Goal: Task Accomplishment & Management: Manage account settings

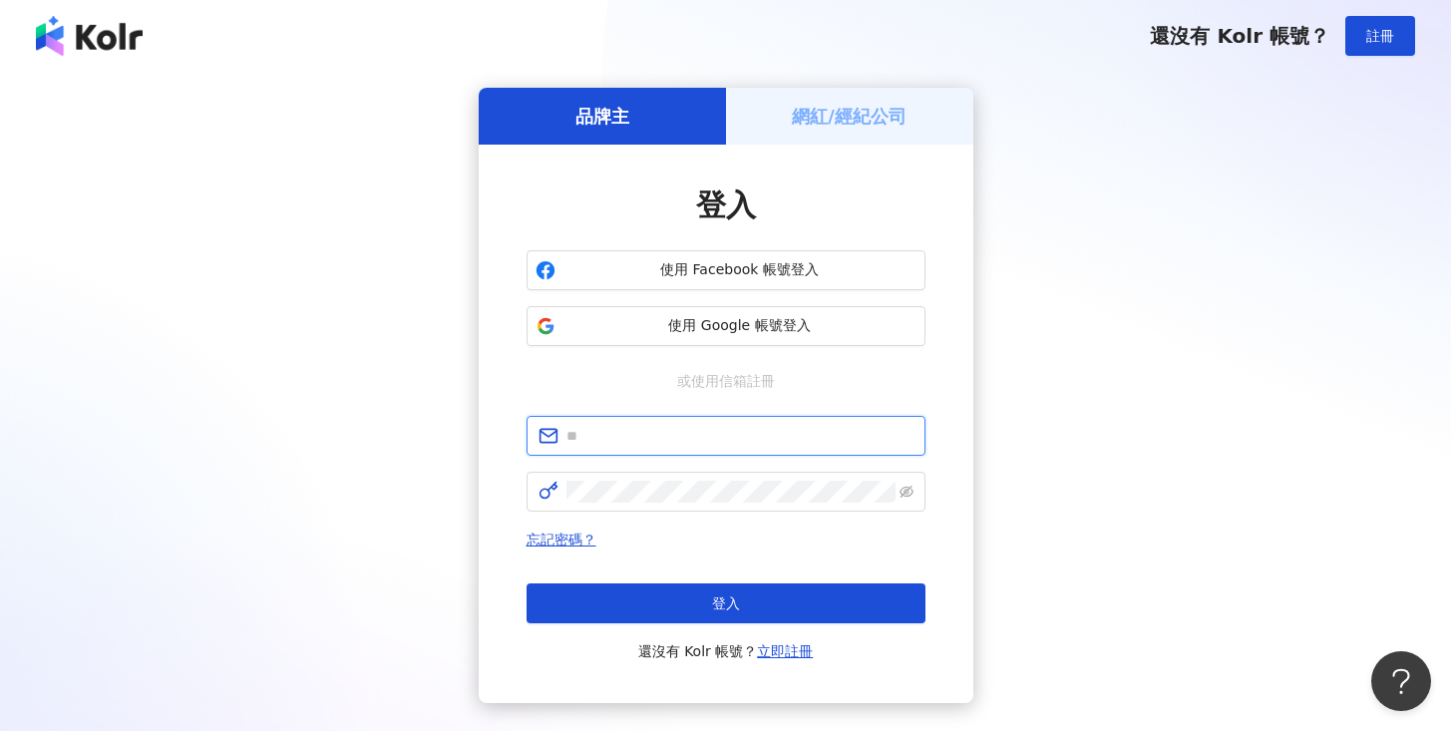
click at [606, 436] on input "text" at bounding box center [739, 436] width 347 height 22
click at [628, 434] on input "**********" at bounding box center [739, 436] width 347 height 22
type input "**********"
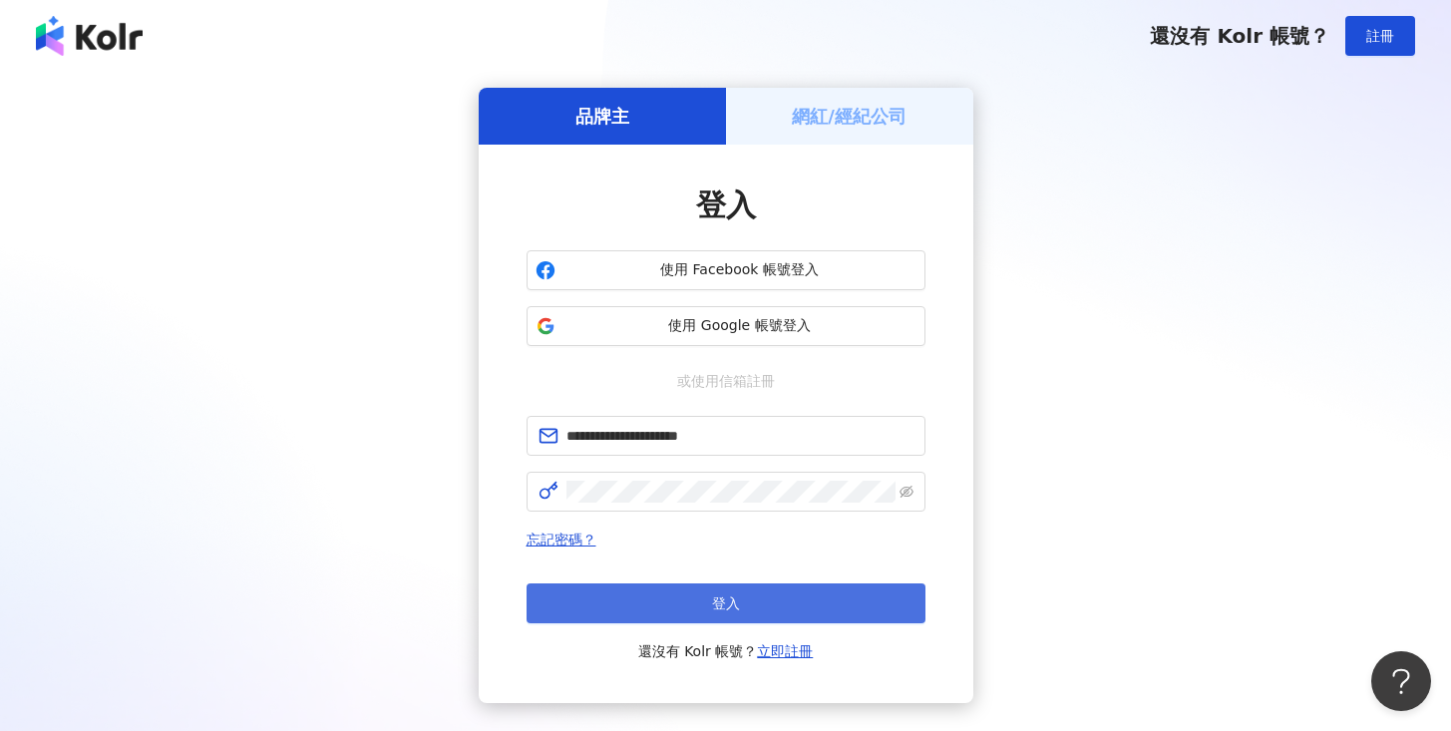
click at [697, 598] on button "登入" at bounding box center [726, 603] width 399 height 40
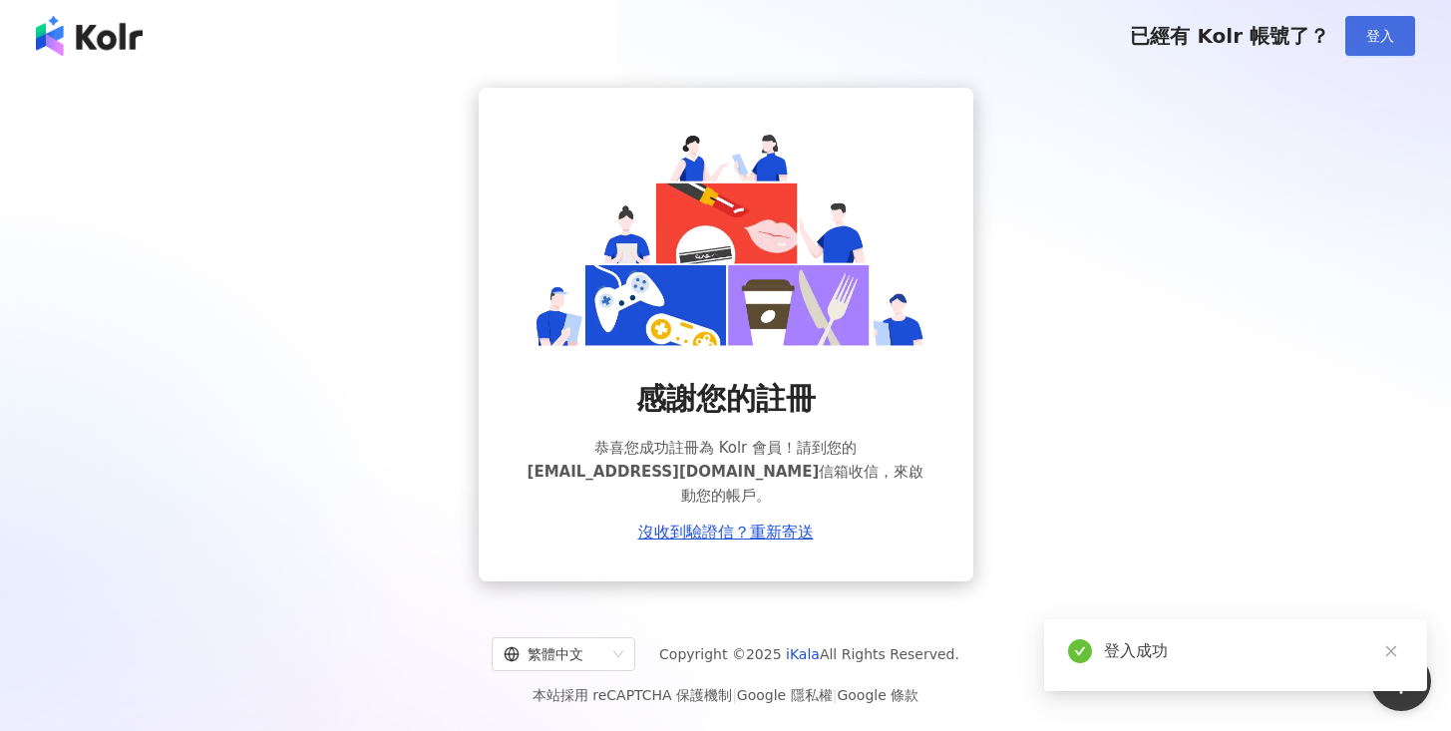
click at [1363, 43] on button "登入" at bounding box center [1380, 36] width 70 height 40
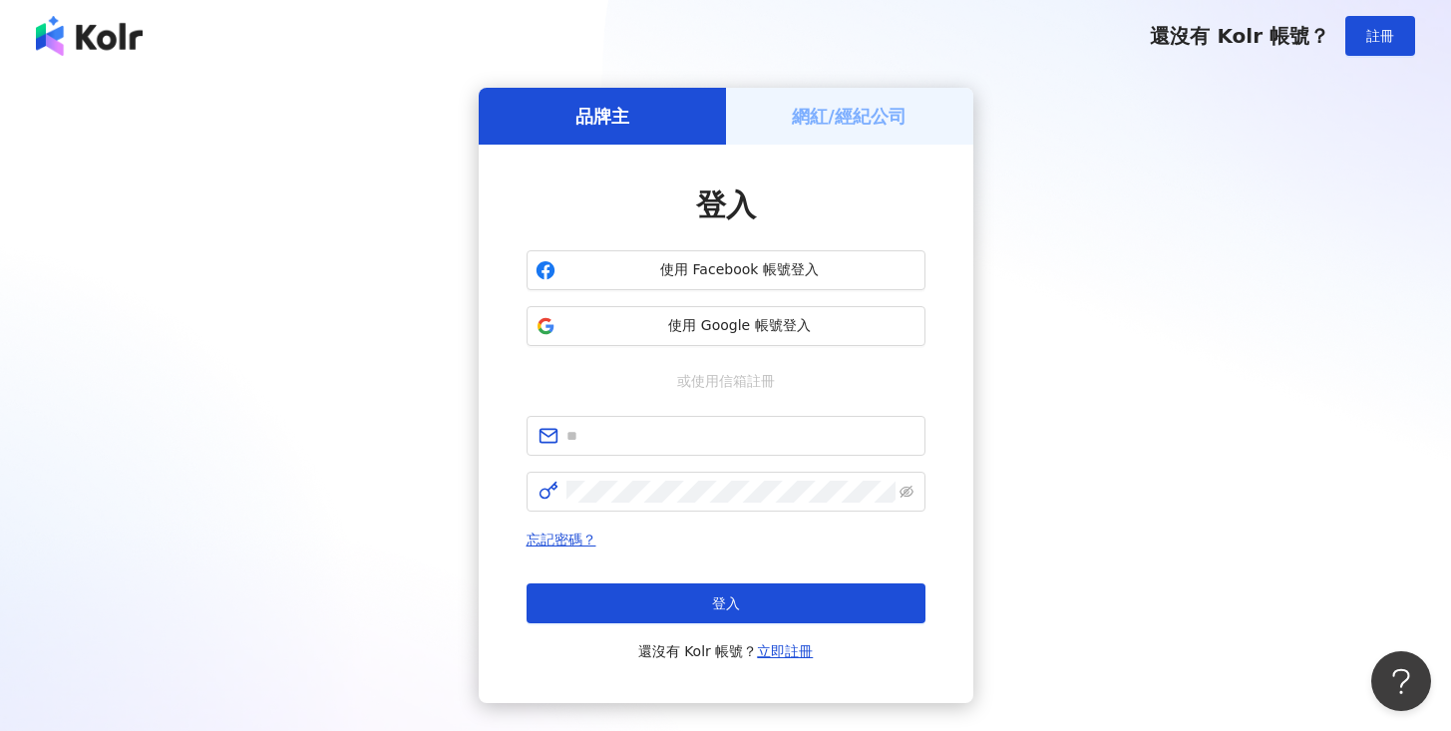
click at [834, 22] on div "還沒有 Kolr 帳號？ 註冊" at bounding box center [725, 36] width 1451 height 72
click at [113, 47] on img at bounding box center [89, 36] width 107 height 40
click at [1381, 40] on span "註冊" at bounding box center [1380, 36] width 28 height 16
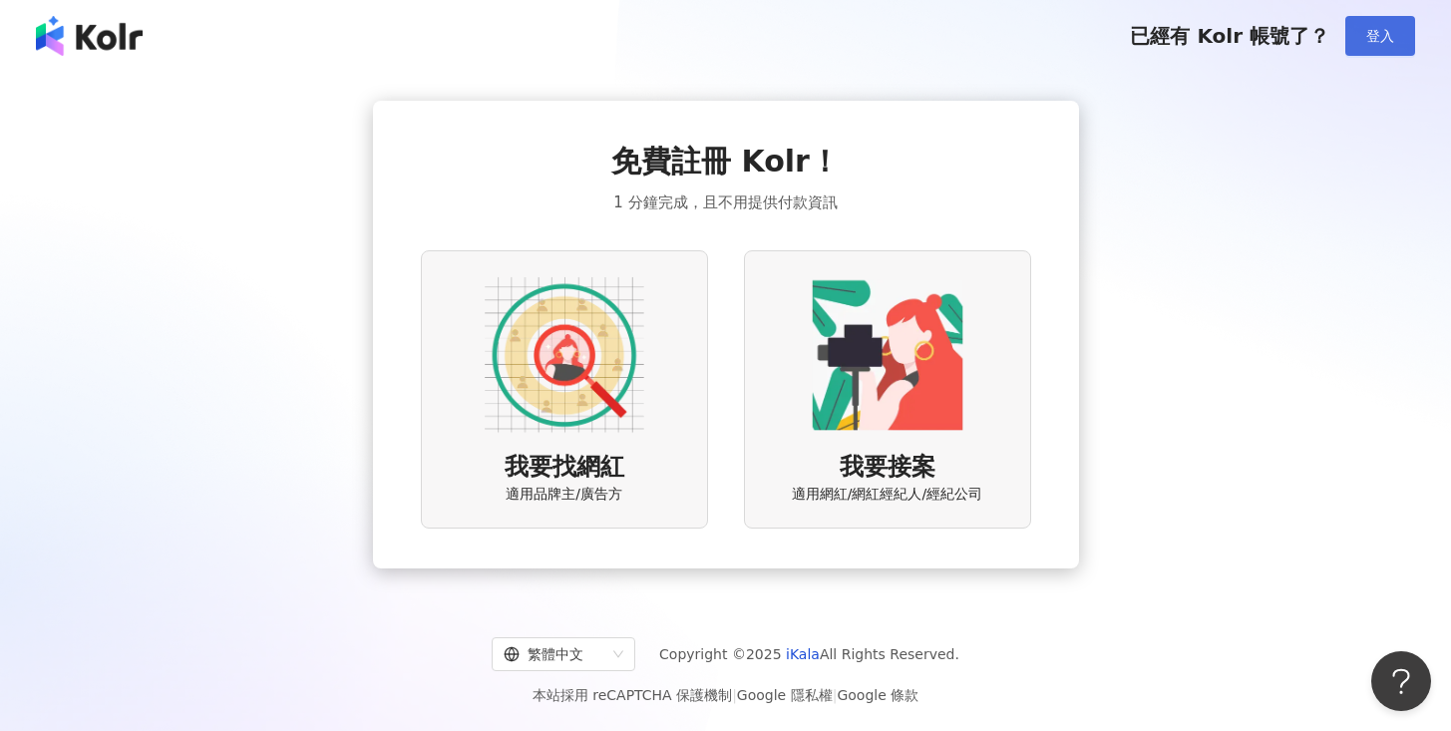
click at [1372, 34] on span "登入" at bounding box center [1380, 36] width 28 height 16
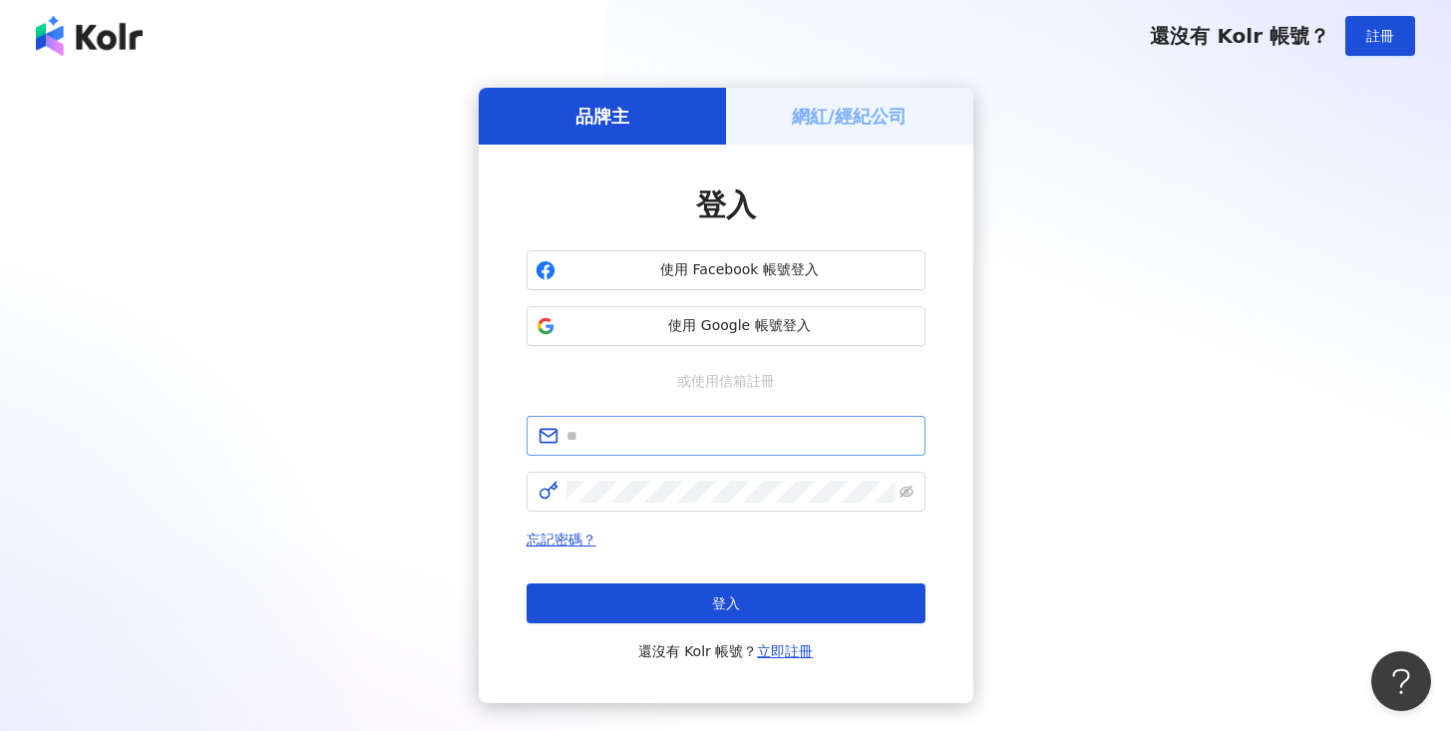
click at [597, 449] on span at bounding box center [726, 436] width 399 height 40
click at [611, 435] on input "text" at bounding box center [739, 436] width 347 height 22
click at [634, 437] on input "**********" at bounding box center [739, 436] width 347 height 22
type input "**********"
click button "登入" at bounding box center [726, 603] width 399 height 40
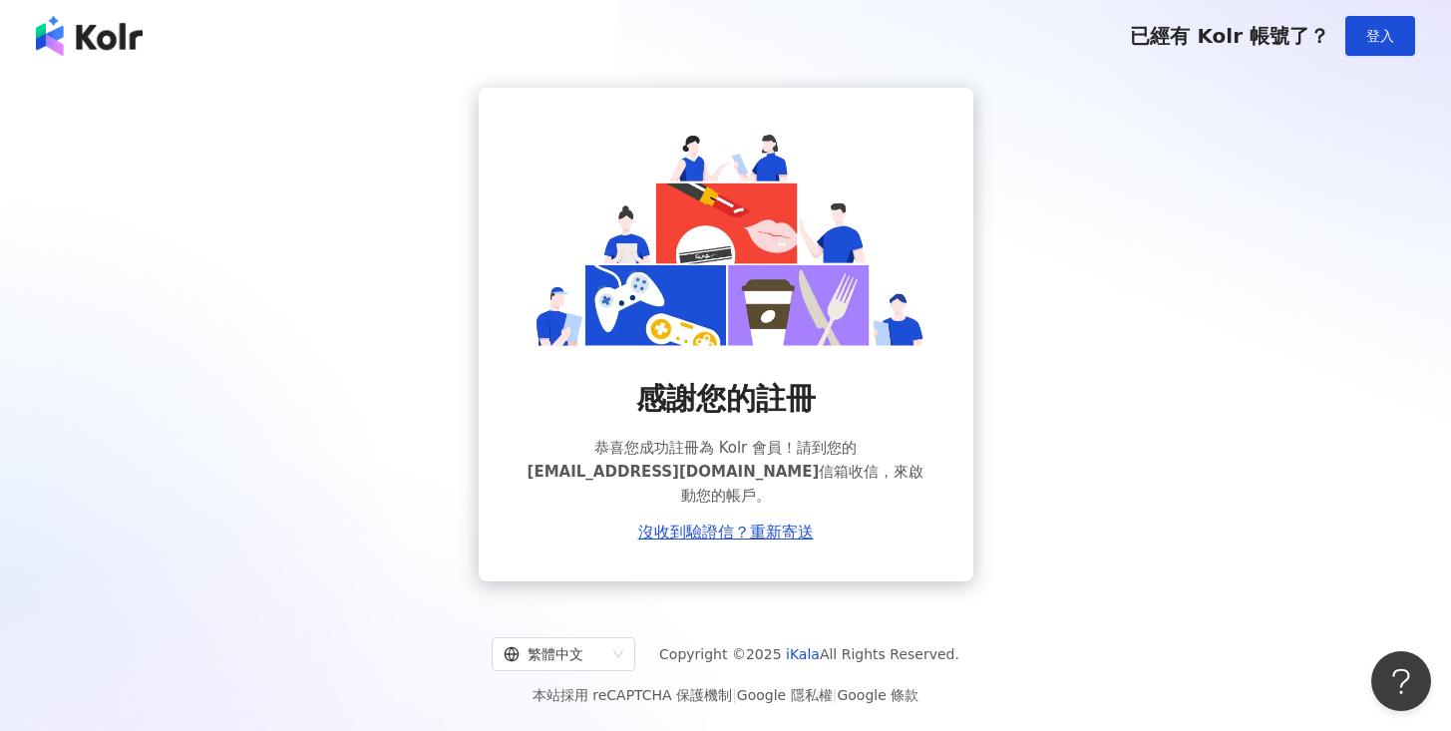
drag, startPoint x: 605, startPoint y: 241, endPoint x: 655, endPoint y: 281, distance: 63.9
click at [605, 241] on img at bounding box center [726, 237] width 399 height 218
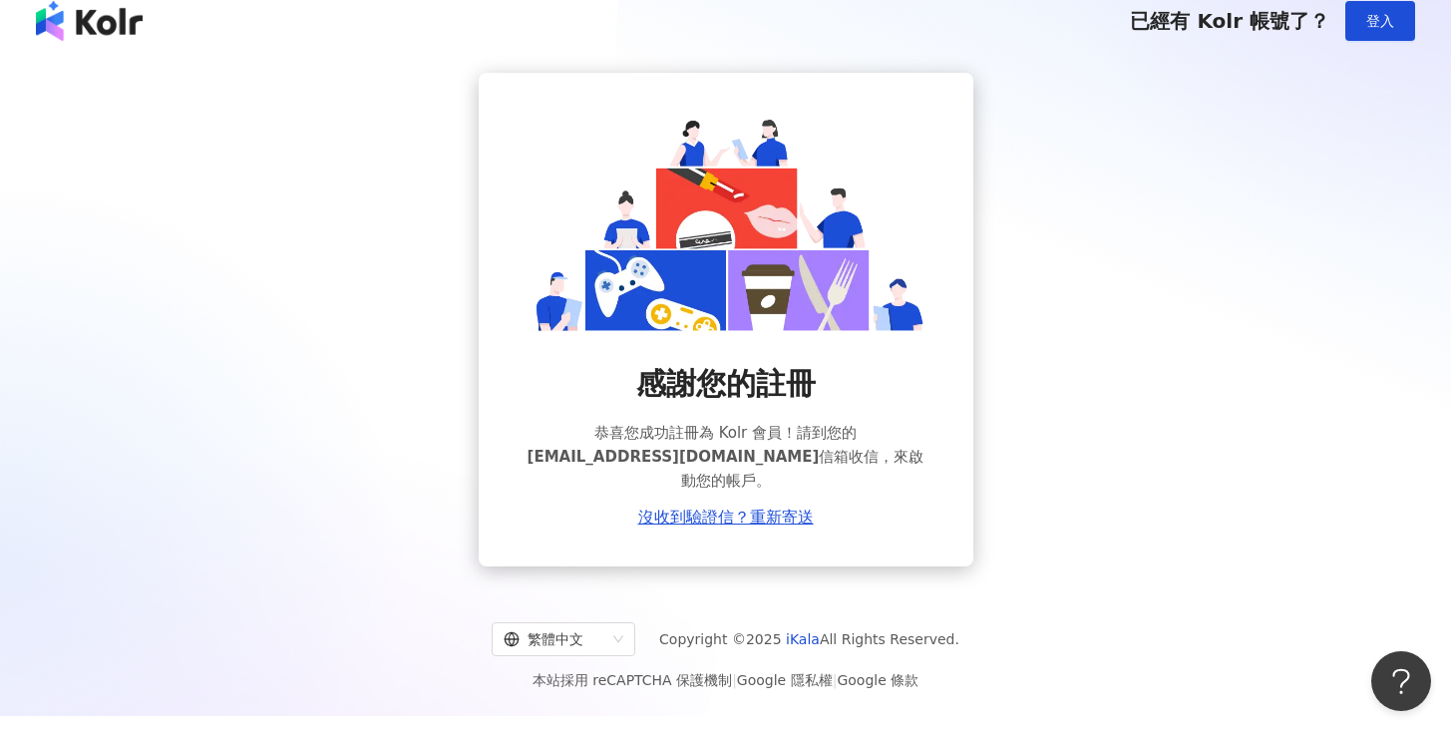
scroll to position [37, 0]
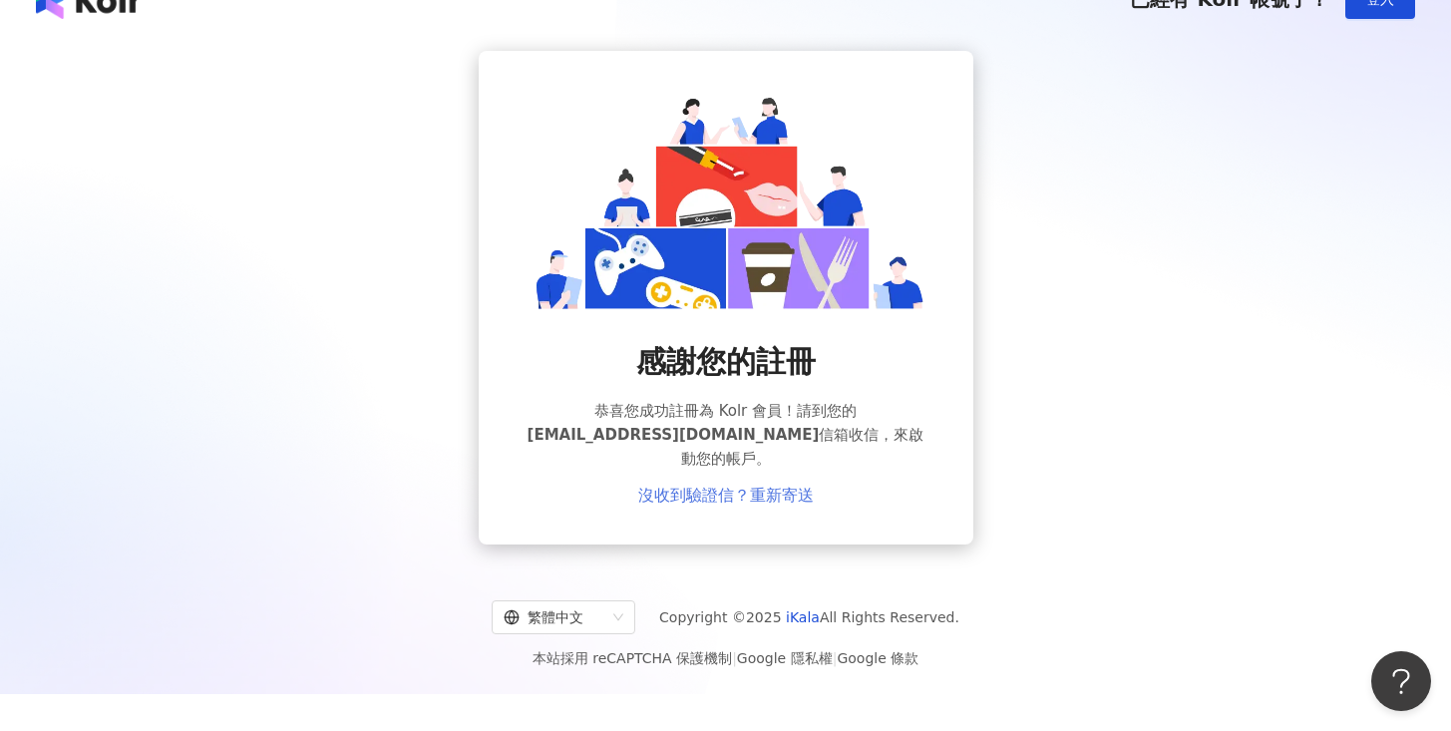
click at [741, 487] on link "沒收到驗證信？重新寄送" at bounding box center [726, 496] width 176 height 18
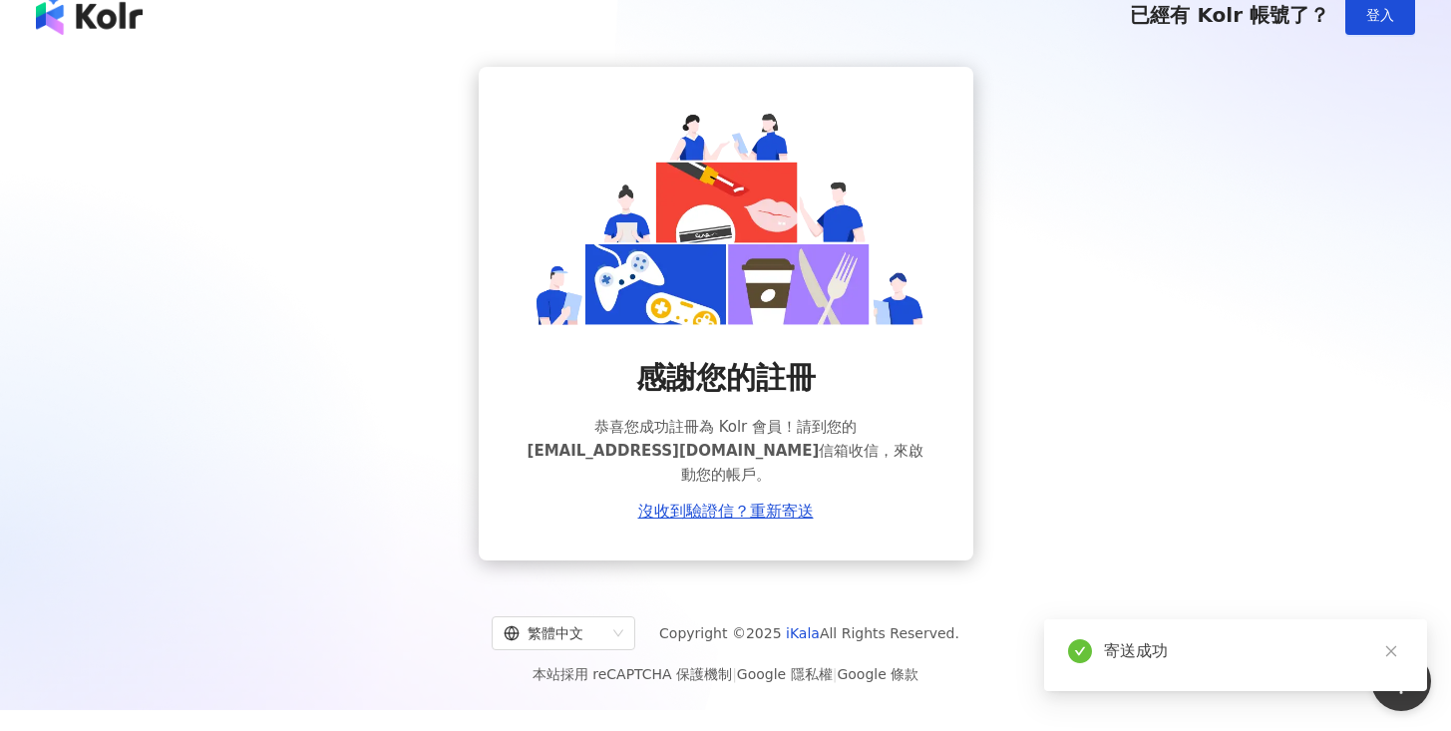
scroll to position [0, 0]
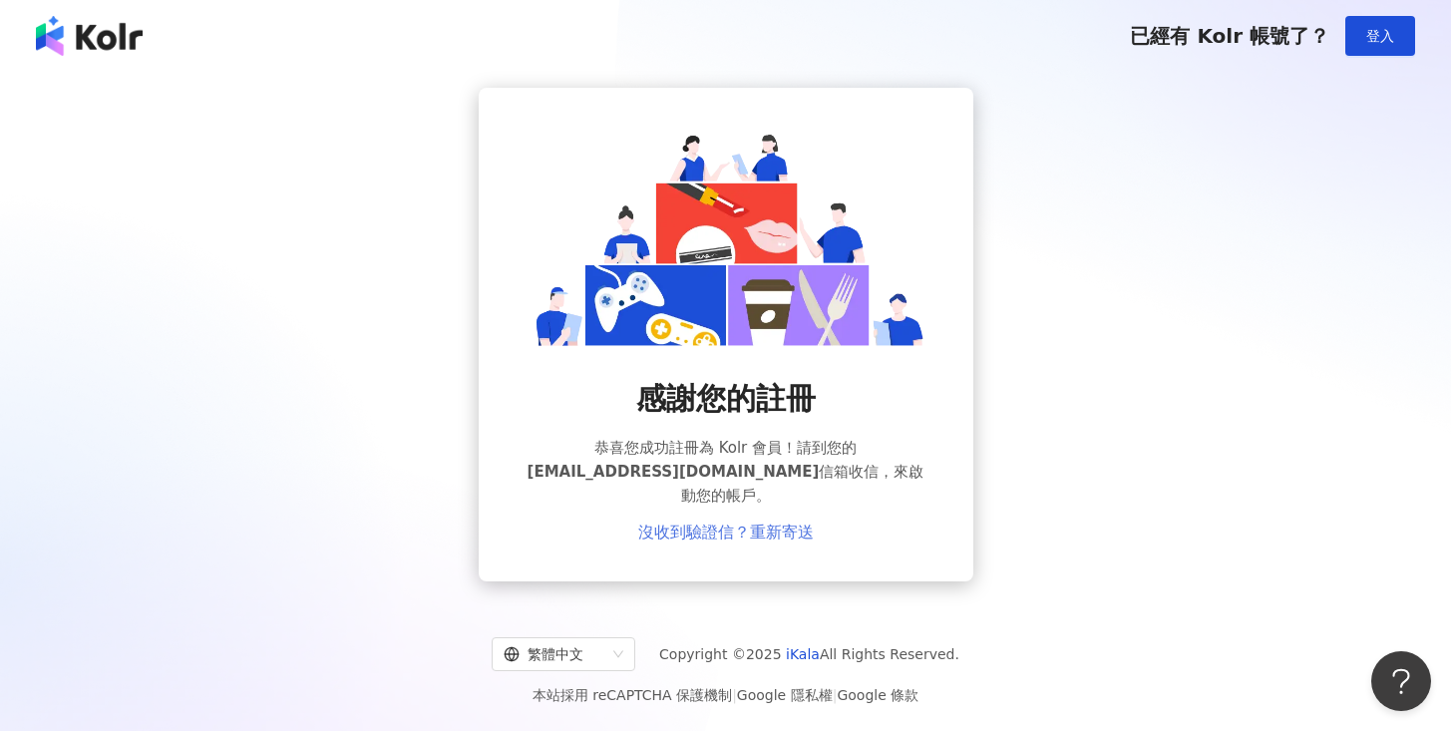
click at [732, 524] on link "沒收到驗證信？重新寄送" at bounding box center [726, 533] width 176 height 18
click at [1370, 39] on span "登入" at bounding box center [1380, 36] width 28 height 16
click at [1379, 36] on span "登入" at bounding box center [1380, 36] width 28 height 16
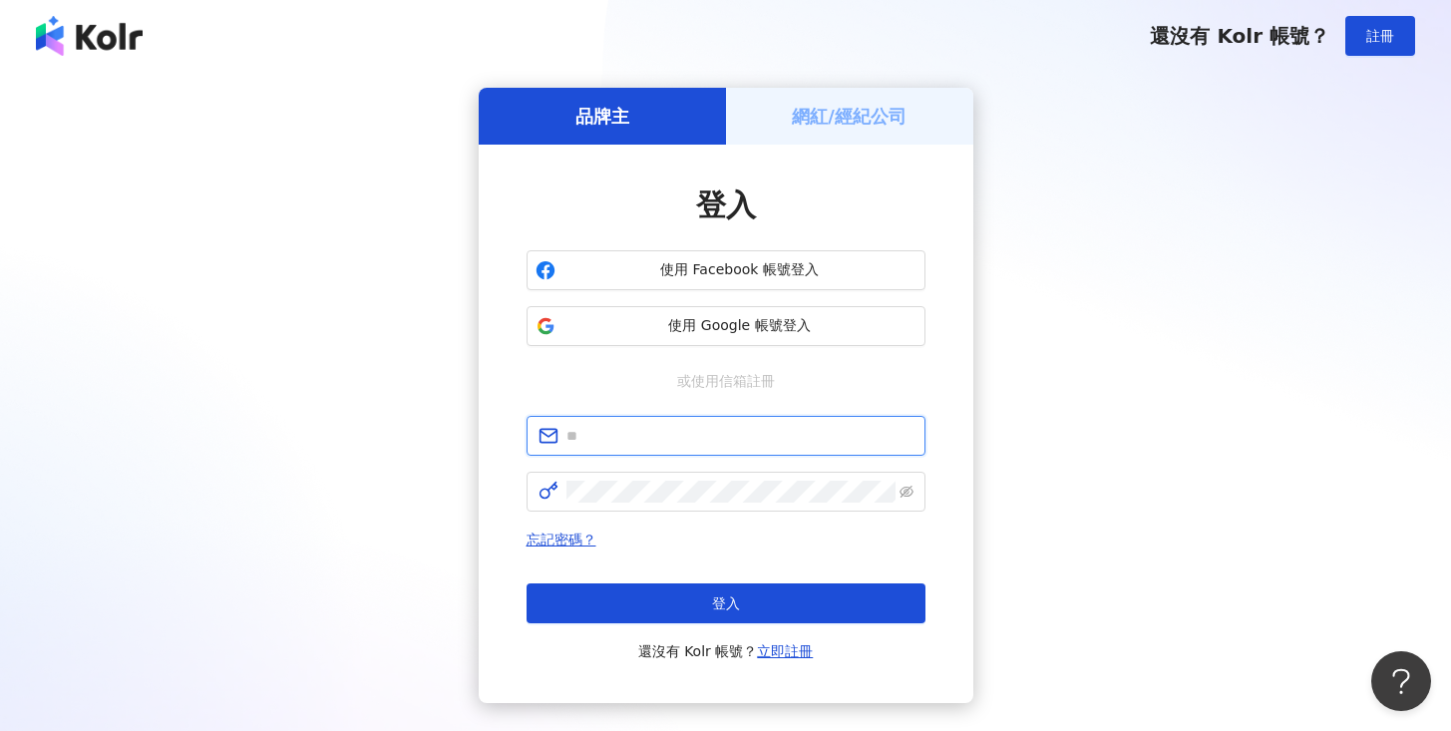
click at [596, 438] on input "text" at bounding box center [739, 436] width 347 height 22
type input "**********"
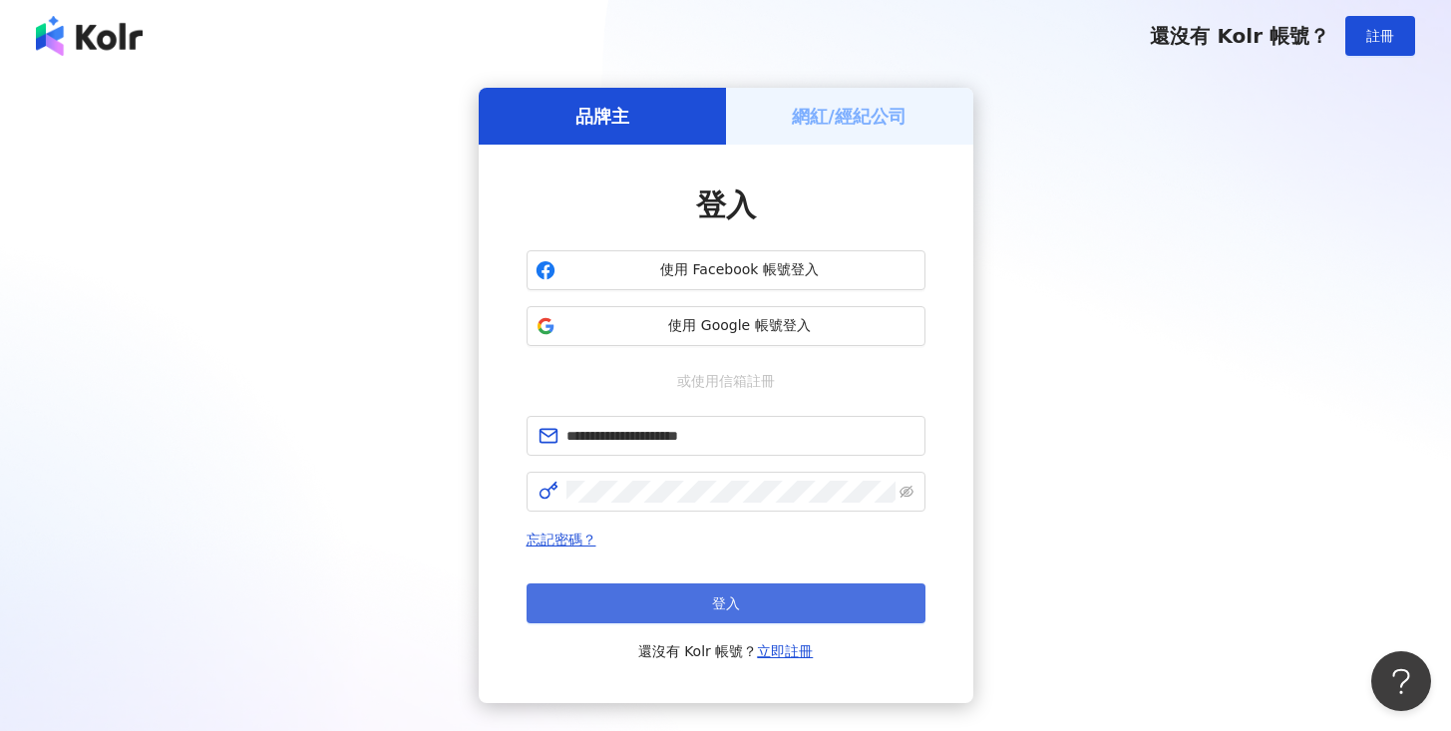
click at [715, 603] on span "登入" at bounding box center [726, 603] width 28 height 16
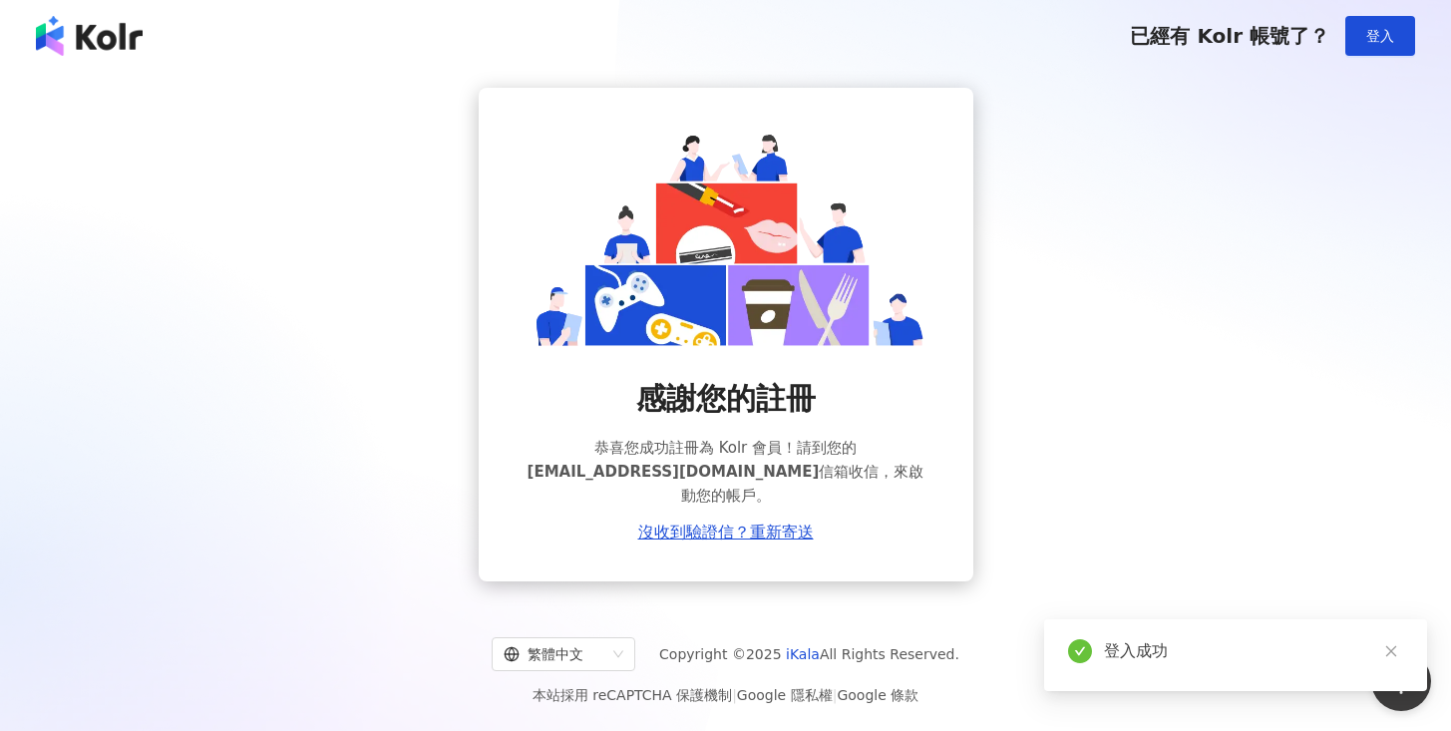
click at [89, 44] on img at bounding box center [89, 36] width 107 height 40
